Goal: Information Seeking & Learning: Learn about a topic

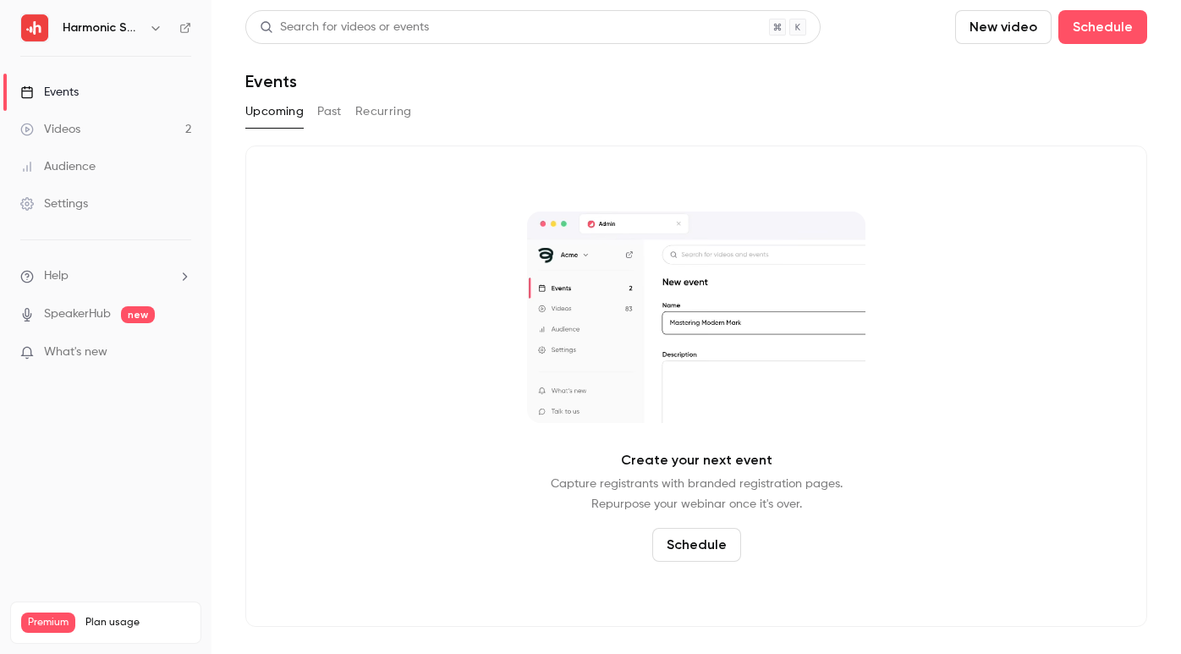
click at [72, 133] on div "Videos" at bounding box center [50, 129] width 60 height 17
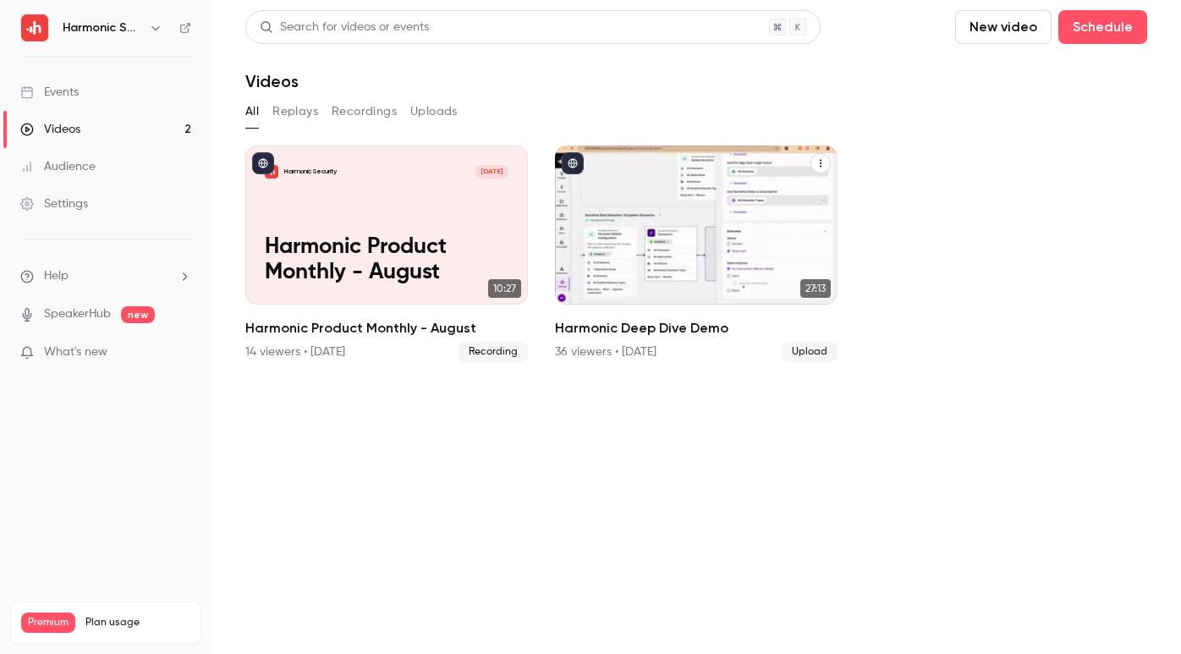
click at [613, 327] on h2 "Harmonic Deep Dive Demo" at bounding box center [696, 328] width 283 height 20
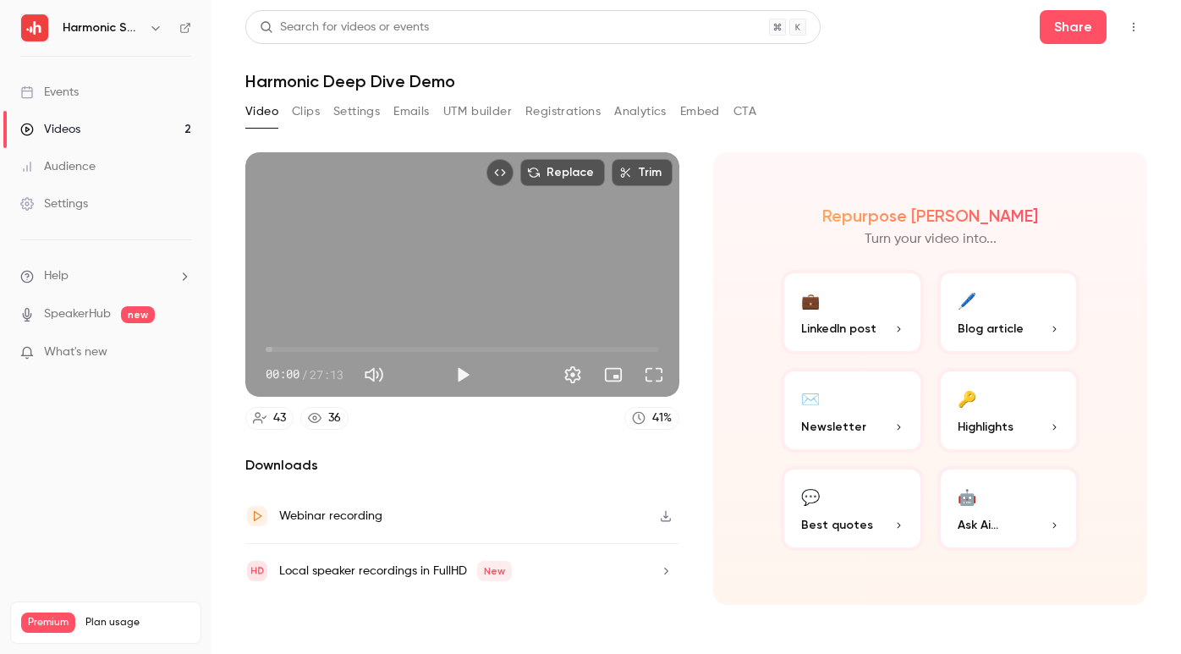
click at [547, 108] on button "Registrations" at bounding box center [562, 111] width 75 height 27
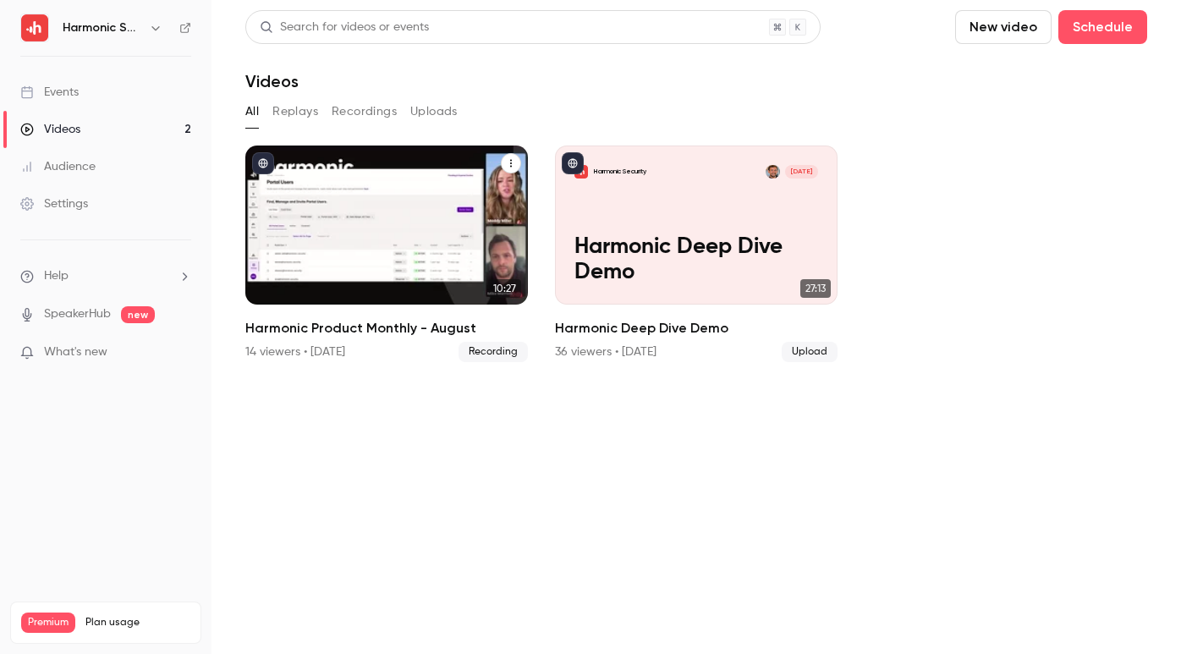
click at [404, 228] on div "Harmonic Security [DATE] Harmonic Product Monthly - August" at bounding box center [386, 225] width 283 height 159
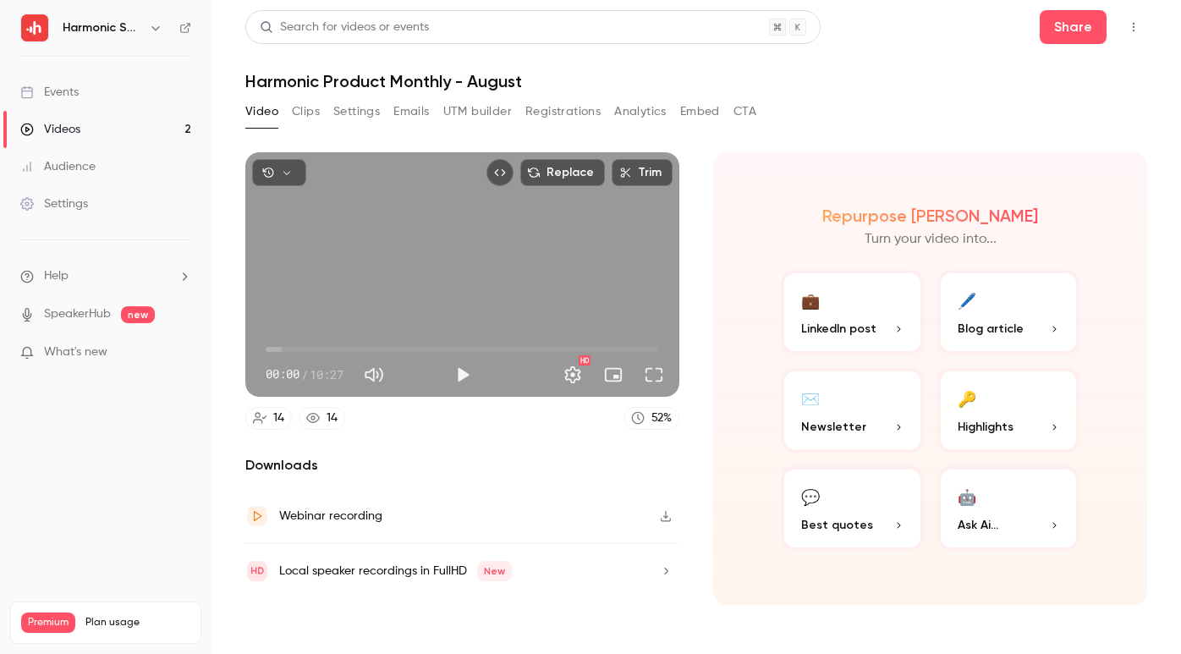
click at [560, 122] on button "Registrations" at bounding box center [562, 111] width 75 height 27
